Goal: Information Seeking & Learning: Learn about a topic

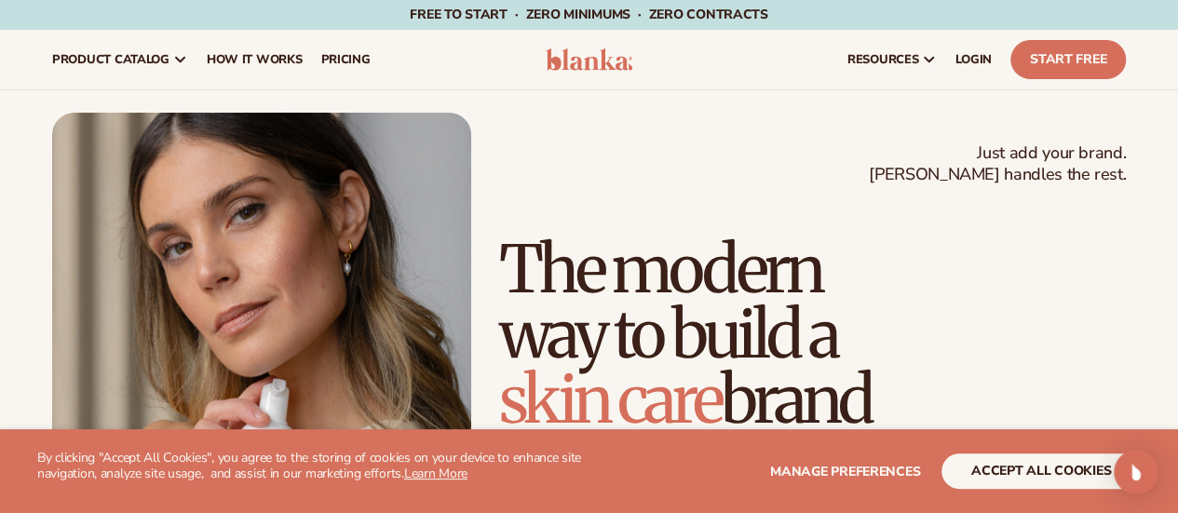
scroll to position [93, 0]
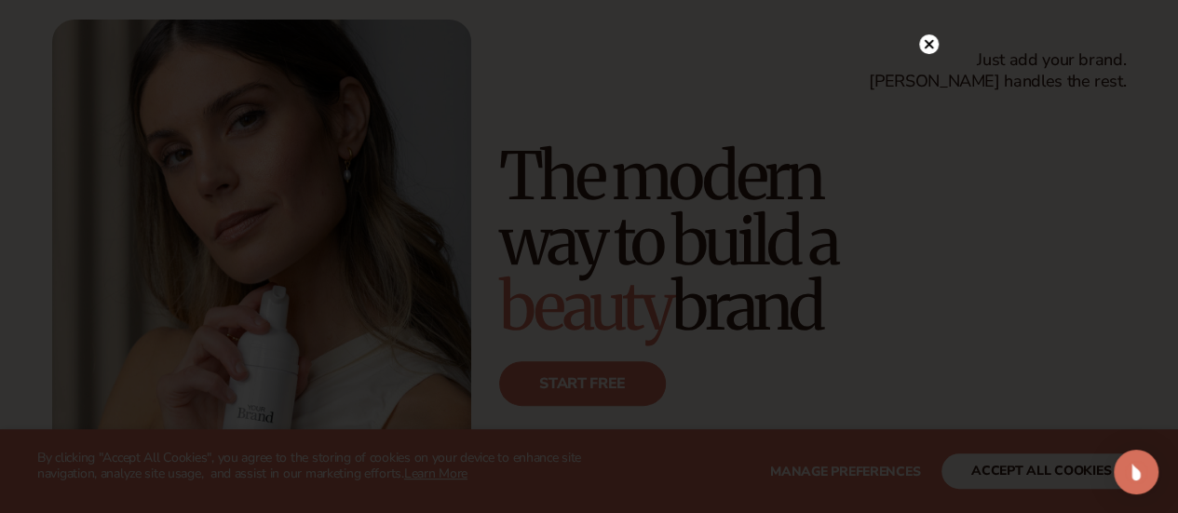
click at [929, 41] on circle at bounding box center [929, 44] width 20 height 20
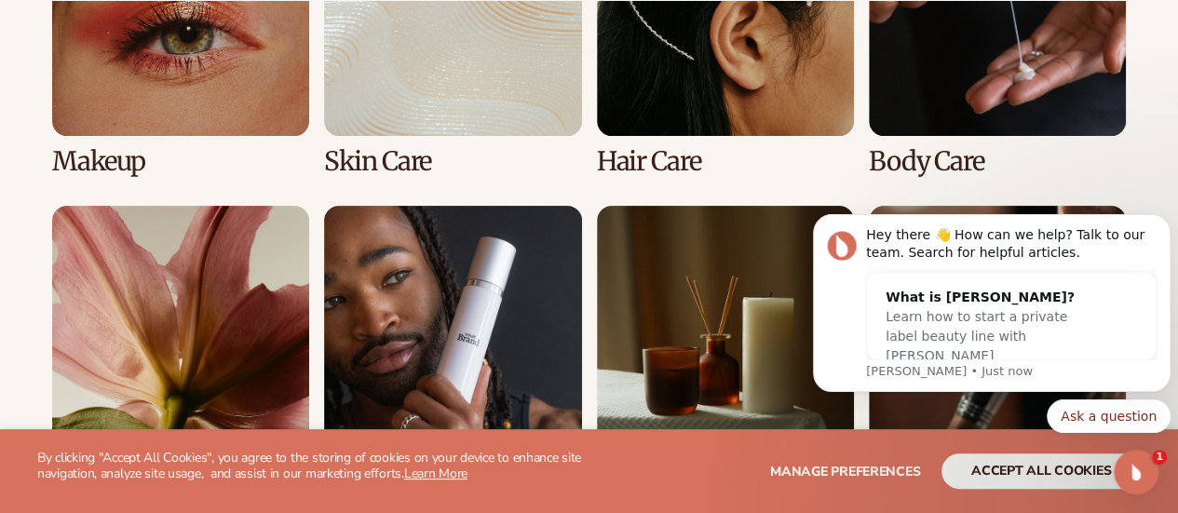
scroll to position [3817, 0]
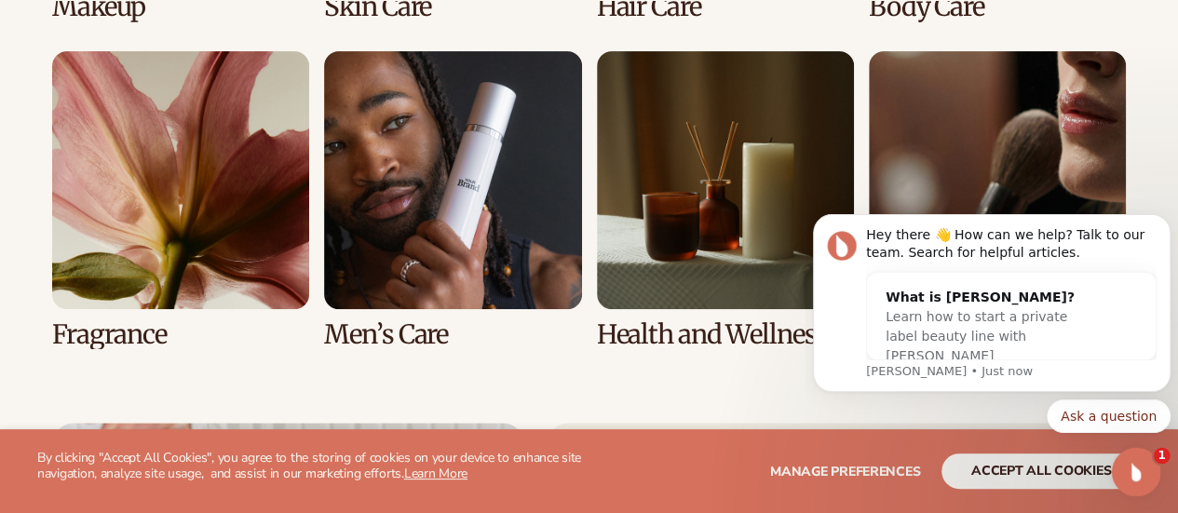
click at [1135, 466] on icon "Open Intercom Messenger" at bounding box center [1133, 469] width 31 height 31
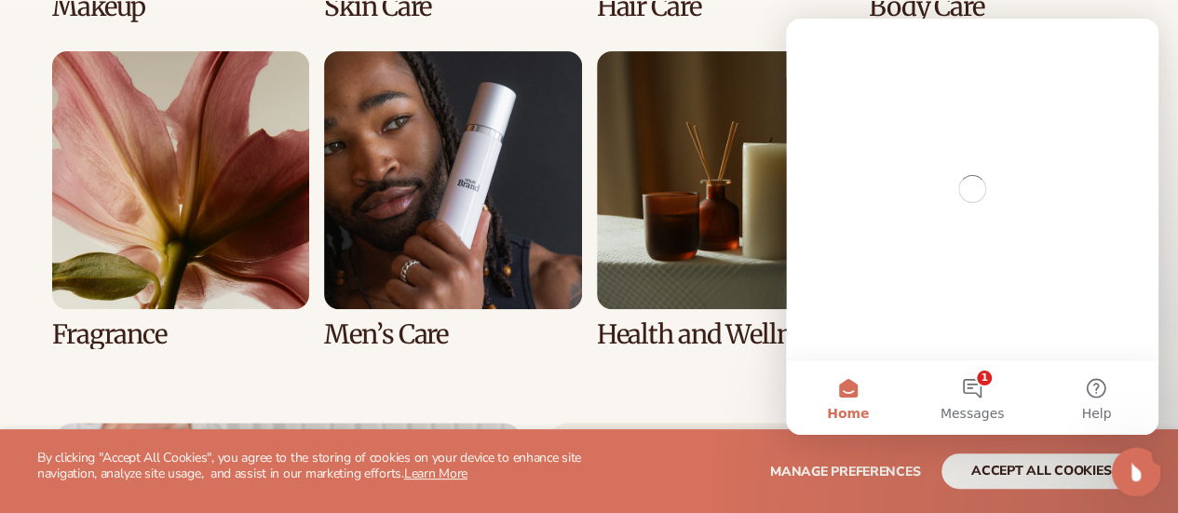
scroll to position [0, 0]
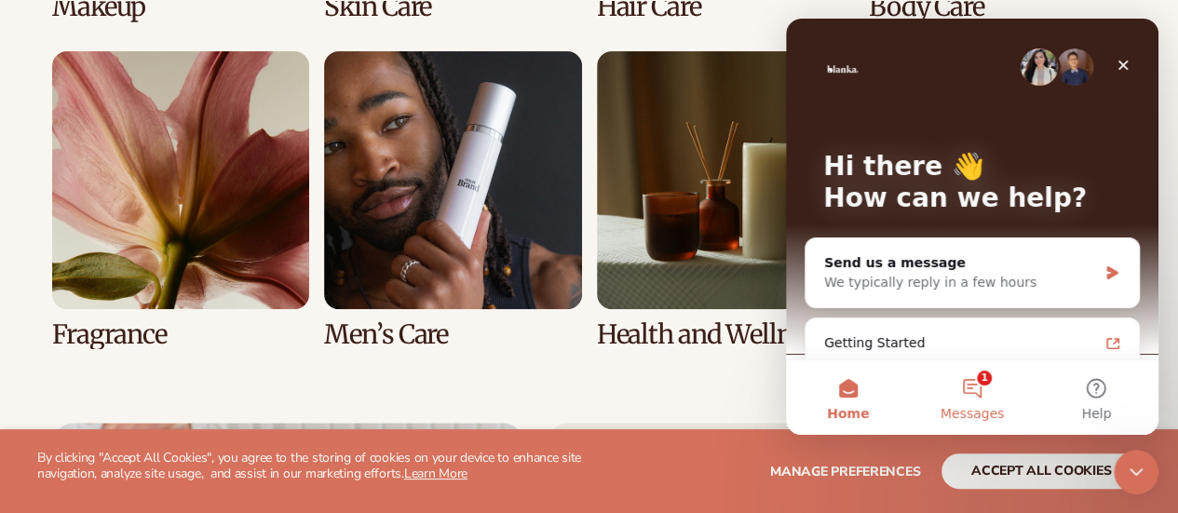
click at [972, 387] on button "1 Messages" at bounding box center [972, 397] width 124 height 74
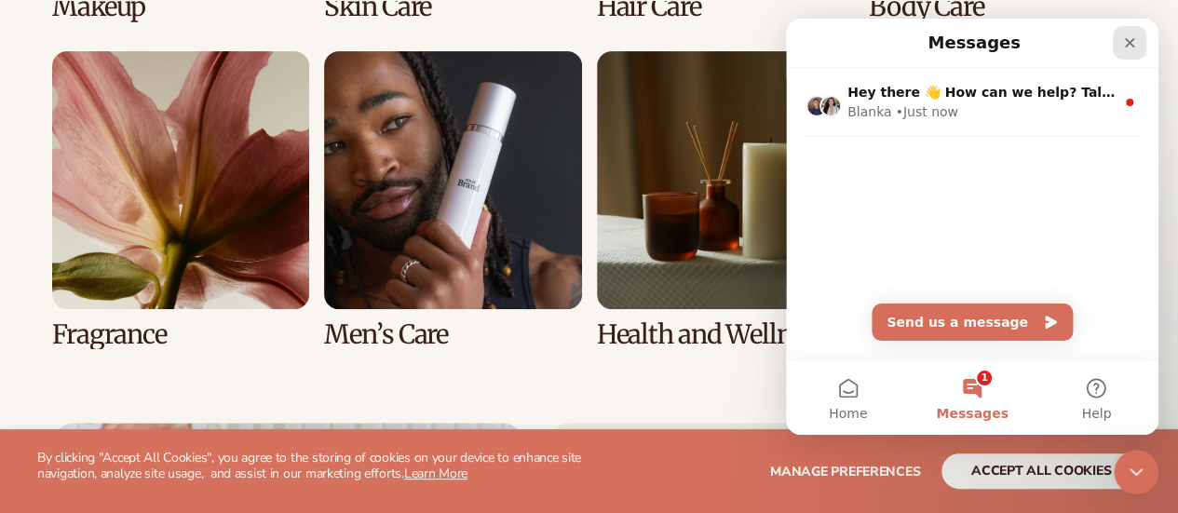
click at [1129, 41] on icon "Close" at bounding box center [1130, 43] width 10 height 10
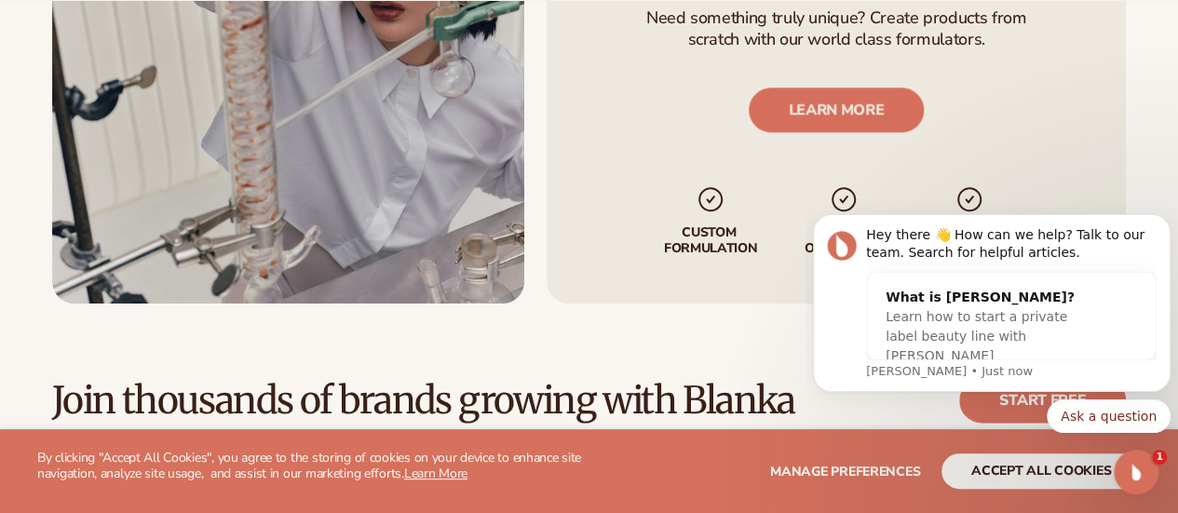
scroll to position [4748, 0]
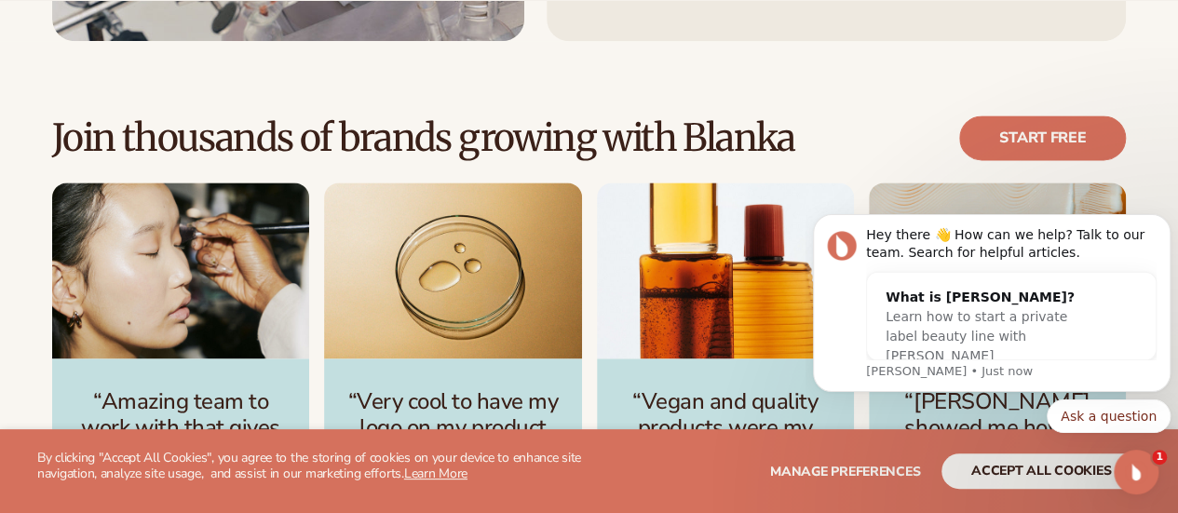
click at [1042, 471] on body "Hey there 👋 How can we help? Talk to our team. Search for helpful articles. Wha…" at bounding box center [992, 347] width 358 height 297
click at [1041, 466] on body "Hey there 👋 How can we help? Talk to our team. Search for helpful articles. Wha…" at bounding box center [992, 347] width 358 height 297
click at [998, 469] on body "Hey there 👋 How can we help? Talk to our team. Search for helpful articles. Wha…" at bounding box center [992, 347] width 358 height 297
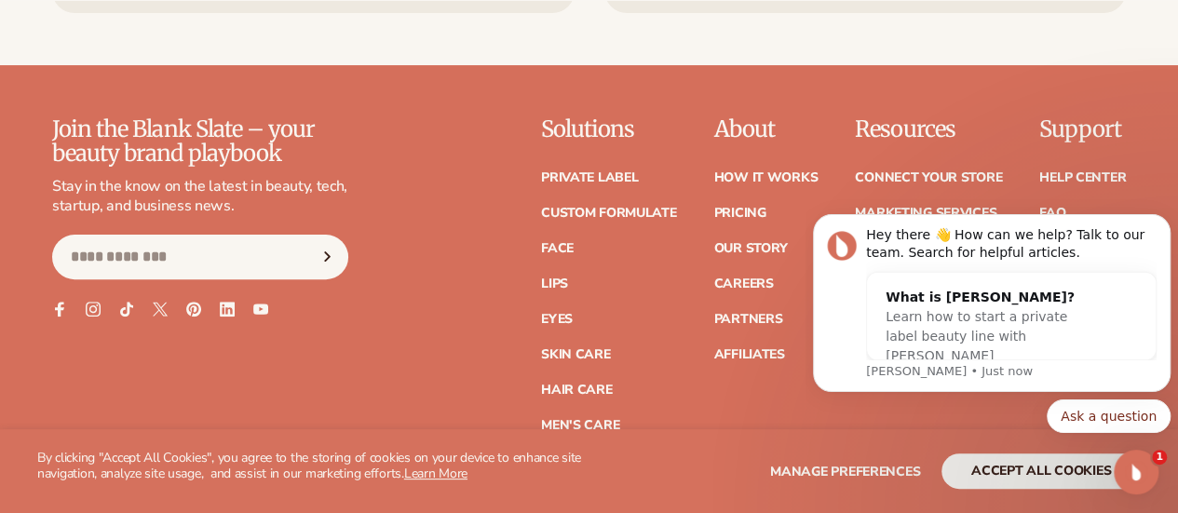
scroll to position [7262, 0]
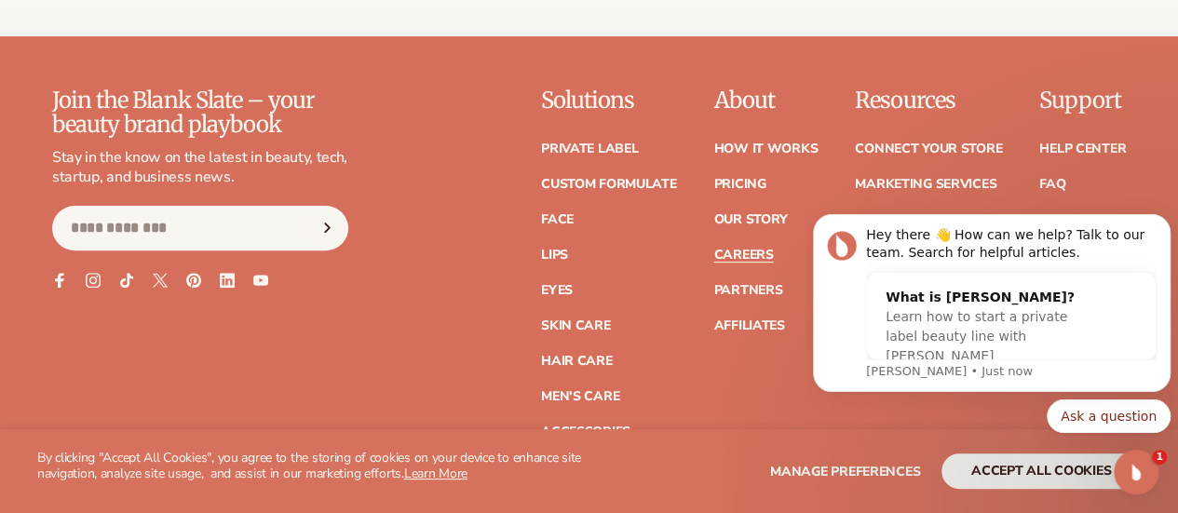
click at [713, 262] on link "Careers" at bounding box center [743, 255] width 60 height 13
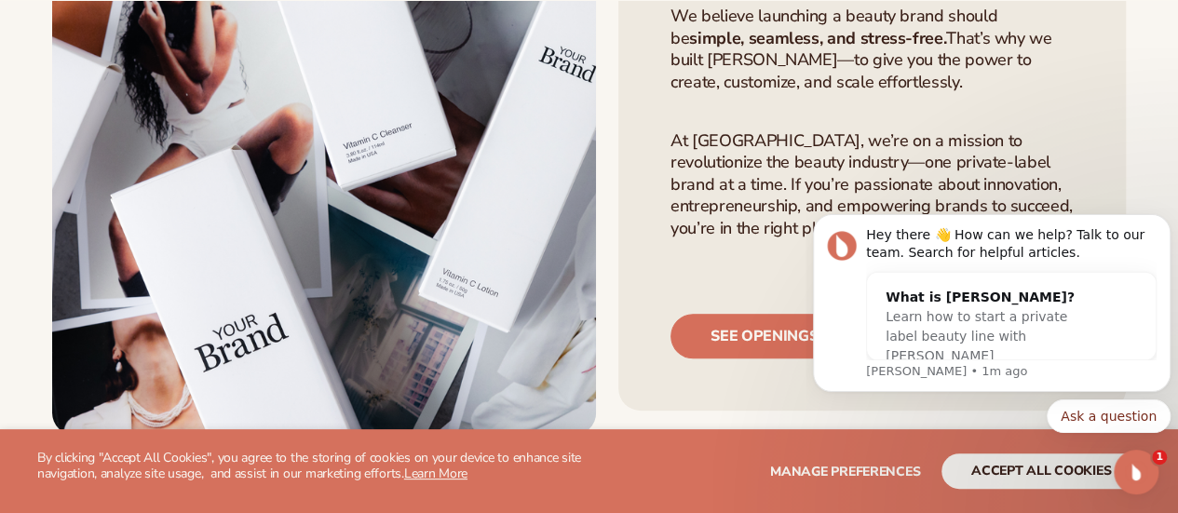
scroll to position [372, 0]
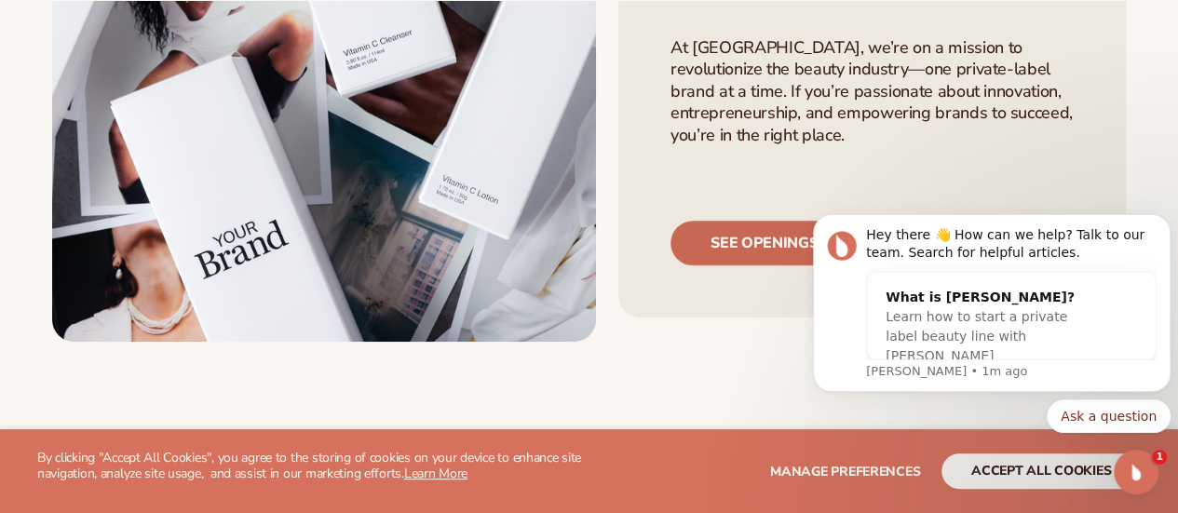
click at [755, 239] on link "See openings" at bounding box center [763, 243] width 187 height 45
